Goal: Information Seeking & Learning: Compare options

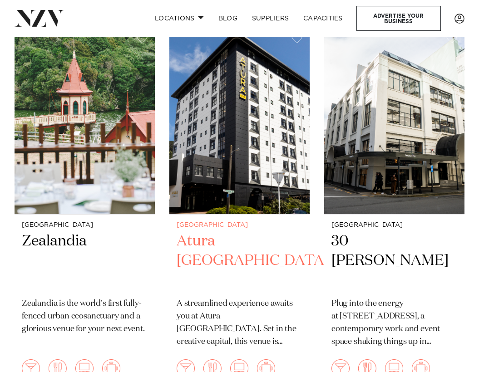
scroll to position [771, 0]
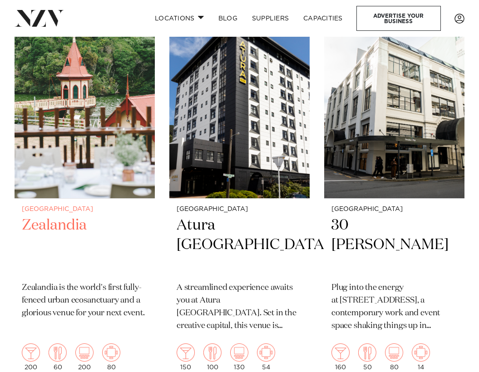
click at [74, 216] on h2 "Zealandia" at bounding box center [85, 245] width 126 height 59
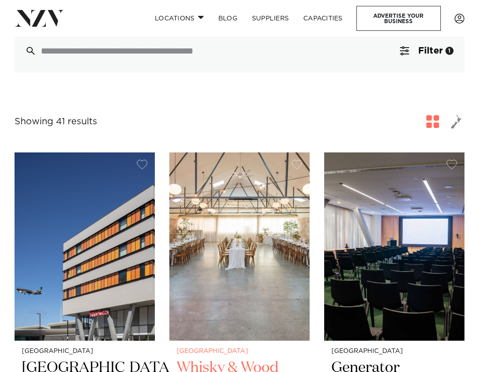
scroll to position [363, 0]
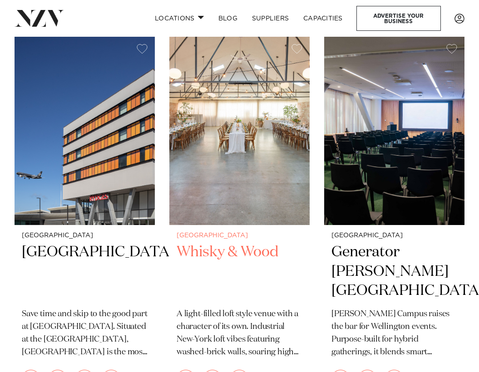
click at [262, 243] on h2 "Whisky & Wood" at bounding box center [239, 272] width 126 height 59
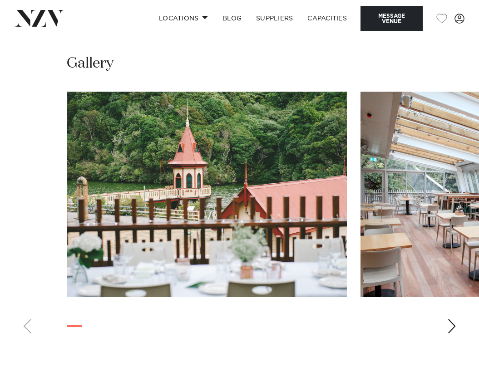
scroll to position [1543, 0]
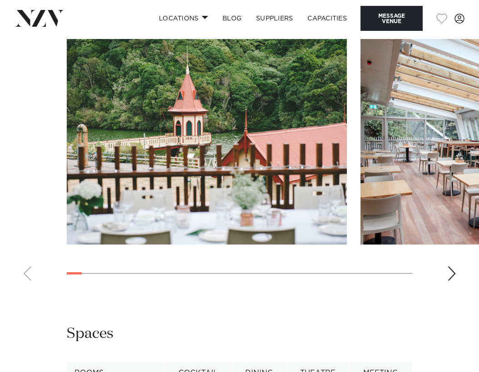
click at [448, 266] on div "Next slide" at bounding box center [451, 273] width 9 height 15
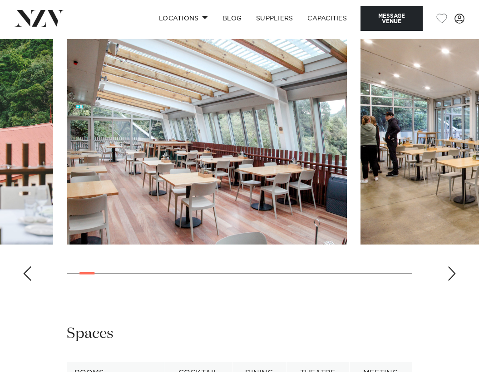
click at [448, 266] on div "Next slide" at bounding box center [451, 273] width 9 height 15
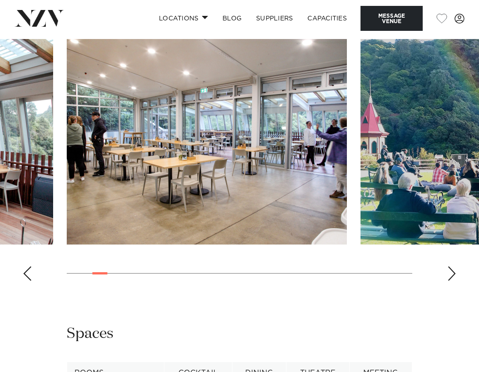
click at [448, 266] on div "Next slide" at bounding box center [451, 273] width 9 height 15
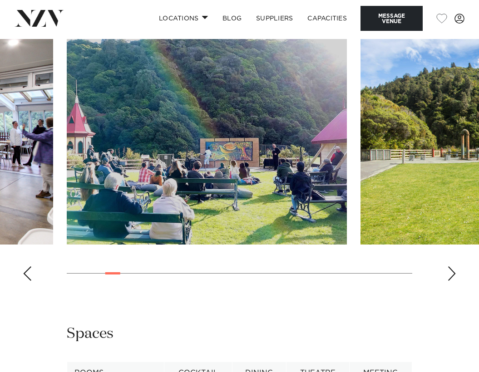
click at [448, 266] on div "Next slide" at bounding box center [451, 273] width 9 height 15
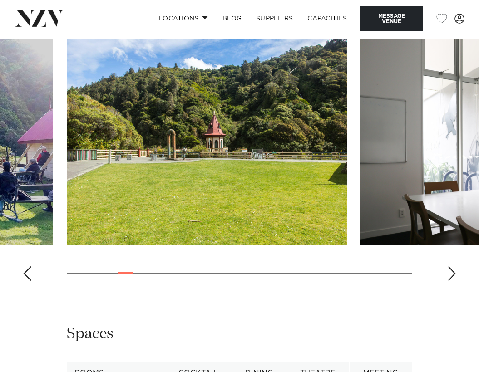
click at [447, 266] on div "Next slide" at bounding box center [451, 273] width 9 height 15
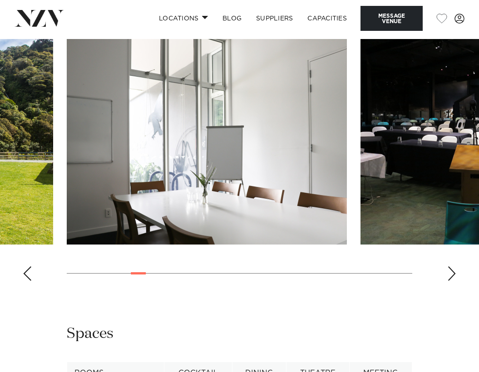
click at [447, 266] on div "Next slide" at bounding box center [451, 273] width 9 height 15
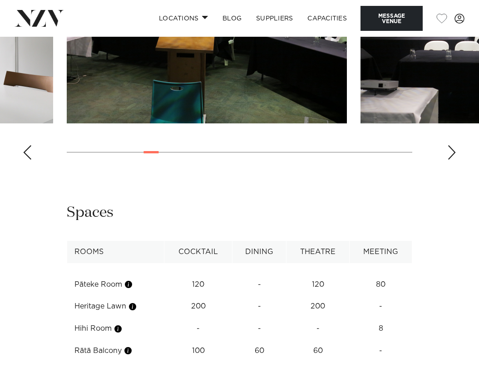
scroll to position [1769, 0]
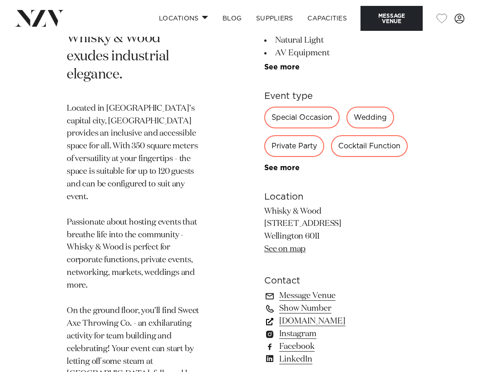
scroll to position [590, 0]
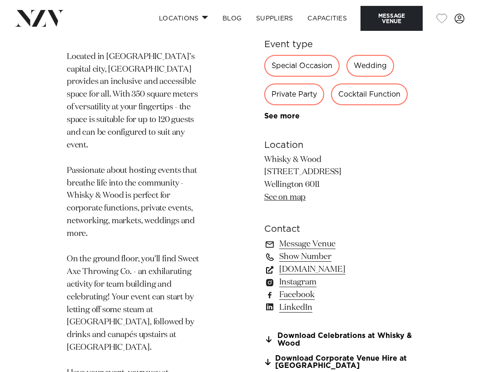
click at [307, 263] on link "[DOMAIN_NAME]" at bounding box center [338, 269] width 148 height 13
